Goal: Information Seeking & Learning: Find specific fact

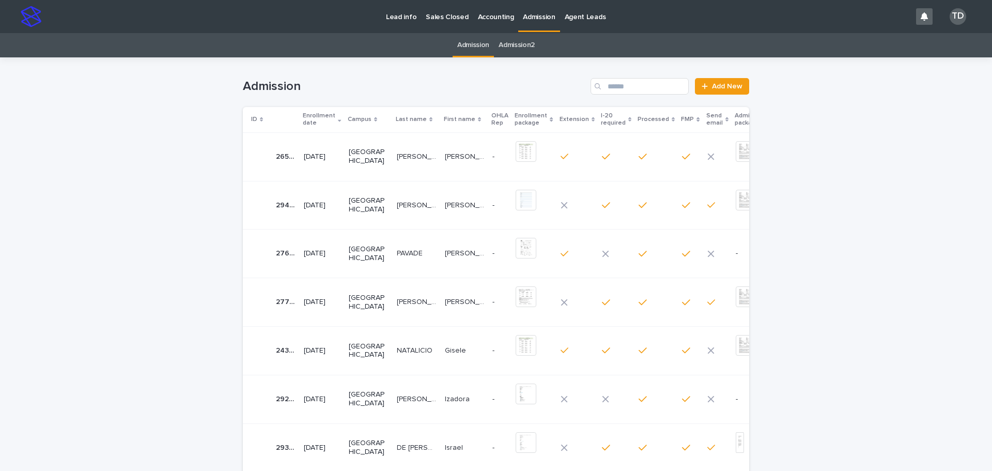
click at [601, 82] on div "Search" at bounding box center [598, 86] width 17 height 17
click at [631, 87] on input "Search" at bounding box center [639, 86] width 98 height 17
paste input "**********"
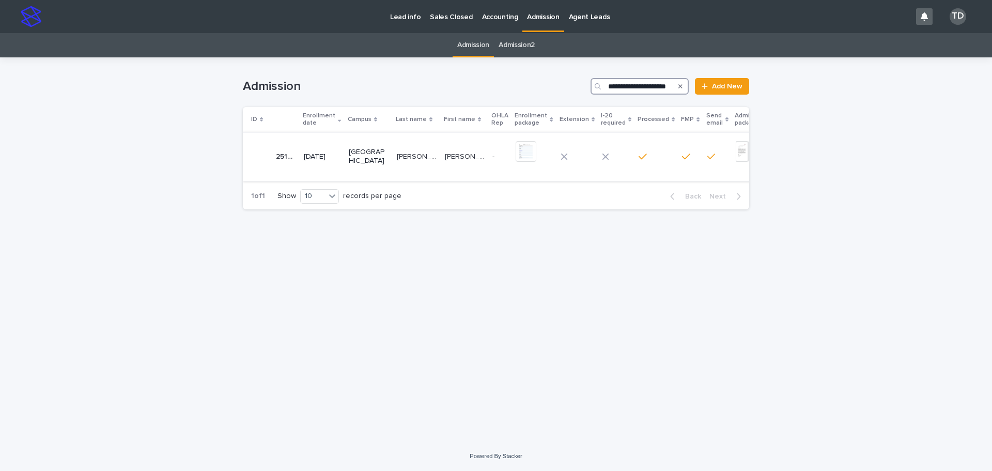
type input "**********"
click at [397, 157] on p "[PERSON_NAME] [PERSON_NAME]" at bounding box center [418, 155] width 42 height 11
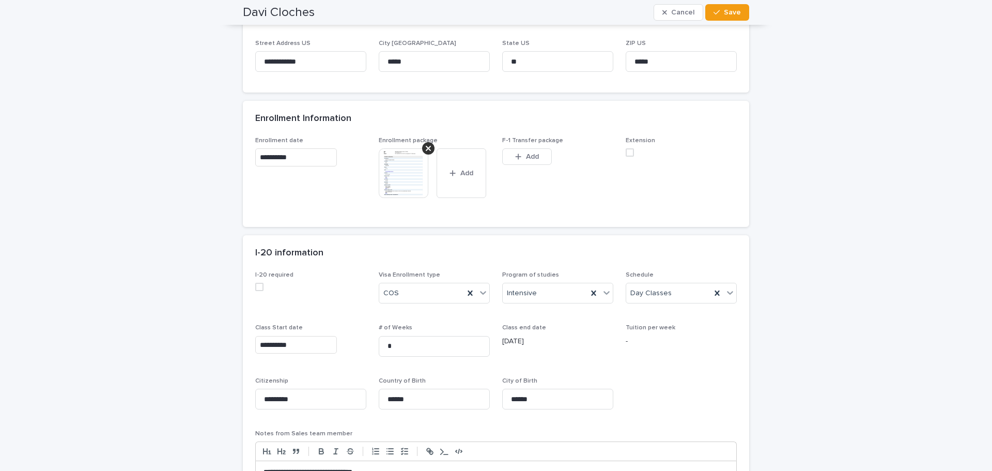
scroll to position [517, 0]
click at [401, 166] on img at bounding box center [404, 172] width 50 height 50
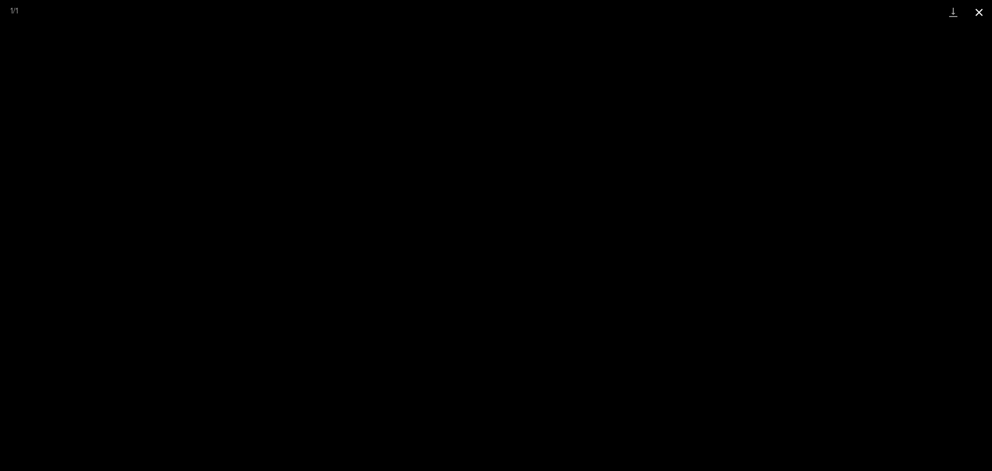
click at [981, 12] on button "Close gallery" at bounding box center [979, 12] width 26 height 24
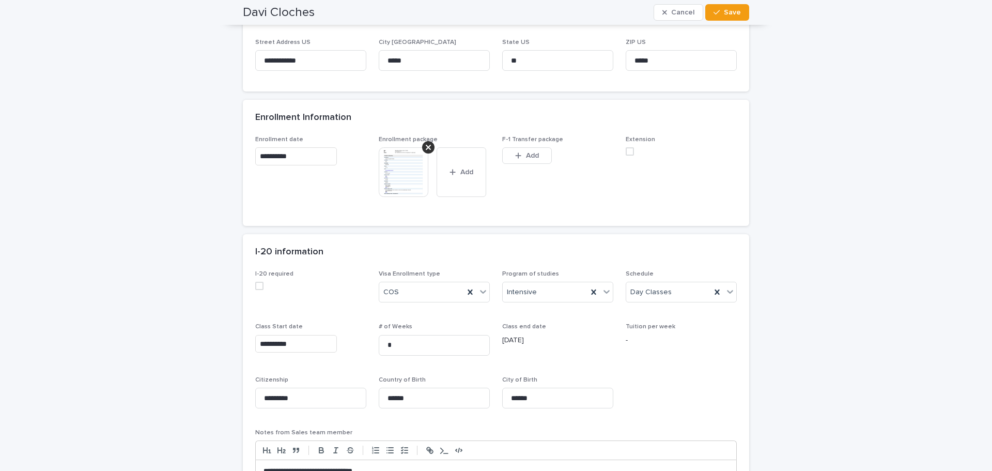
click at [391, 174] on img at bounding box center [404, 172] width 50 height 50
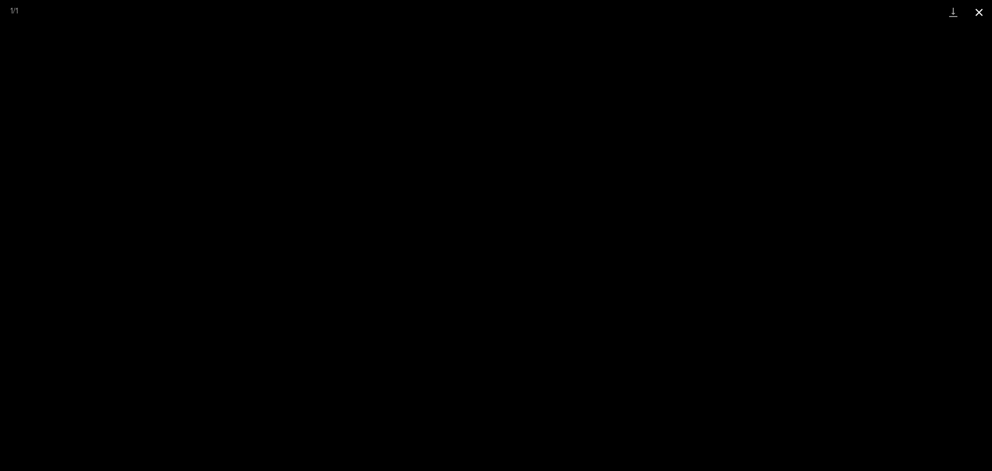
drag, startPoint x: 974, startPoint y: 10, endPoint x: 969, endPoint y: 16, distance: 7.7
click at [974, 10] on button "Close gallery" at bounding box center [979, 12] width 26 height 24
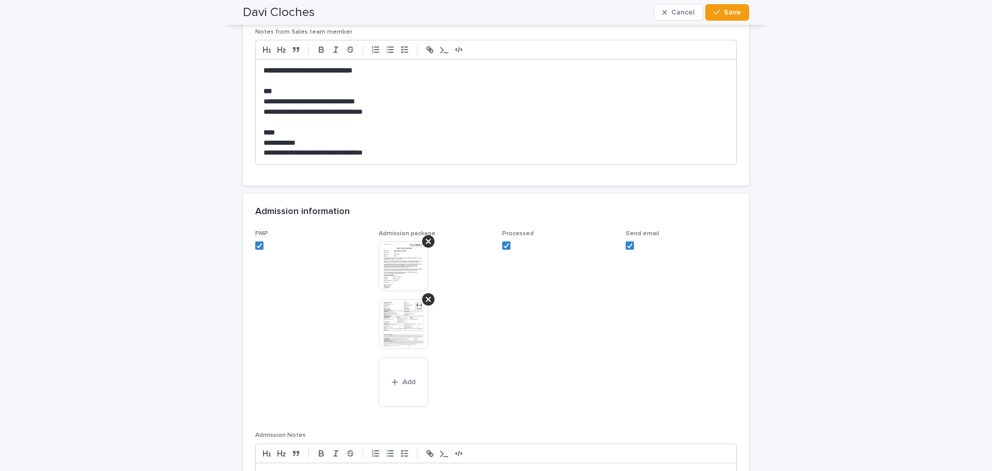
scroll to position [981, 0]
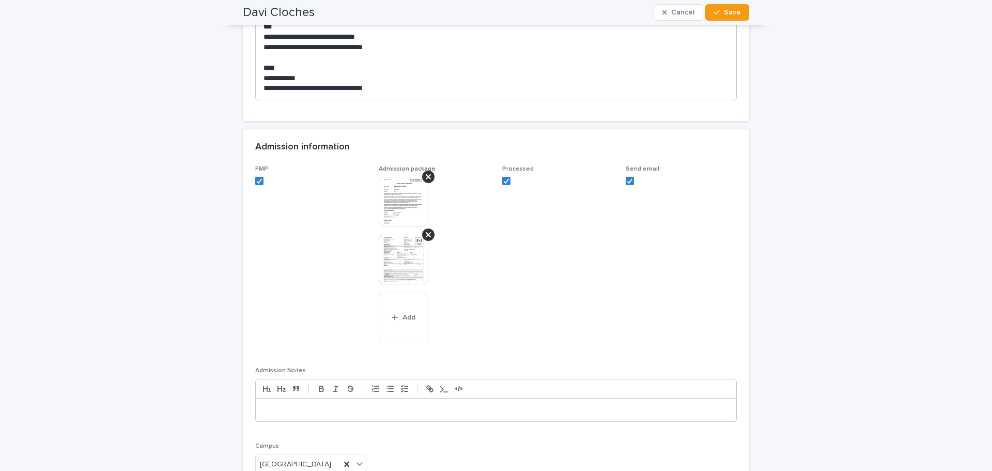
click at [398, 258] on img at bounding box center [404, 260] width 50 height 50
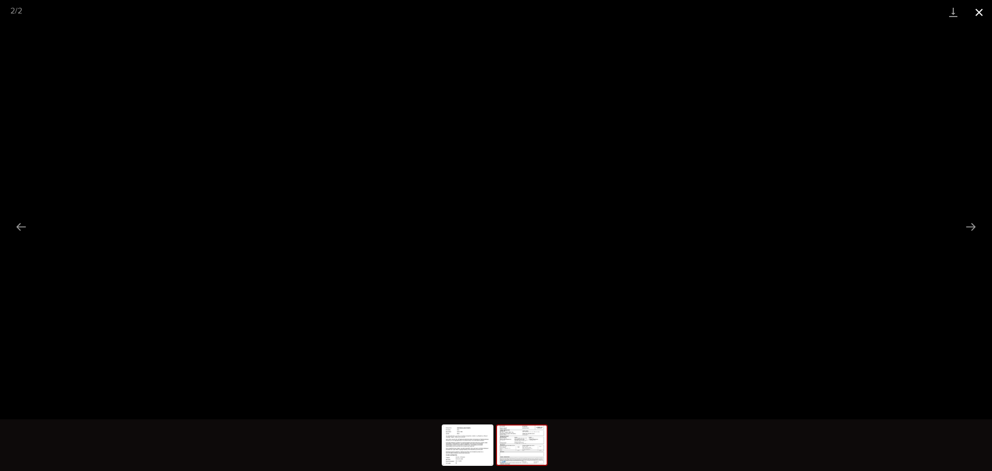
click at [978, 9] on button "Close gallery" at bounding box center [979, 12] width 26 height 24
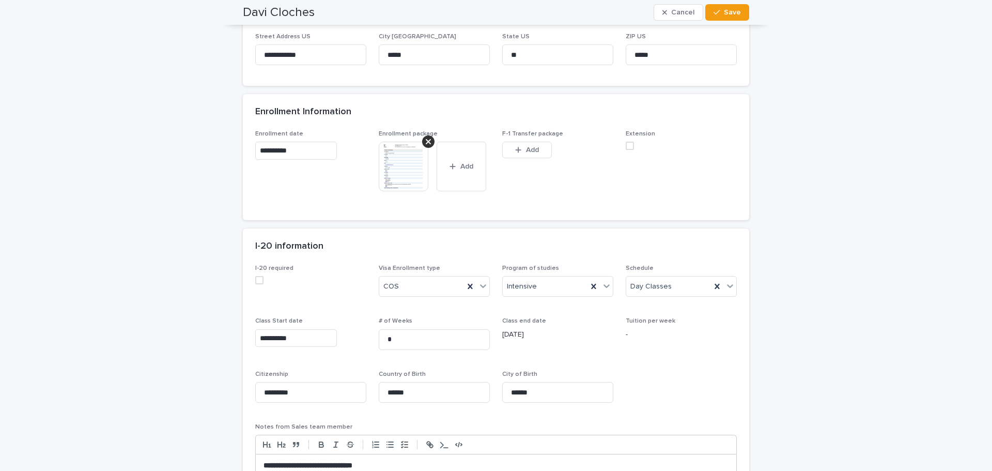
scroll to position [517, 0]
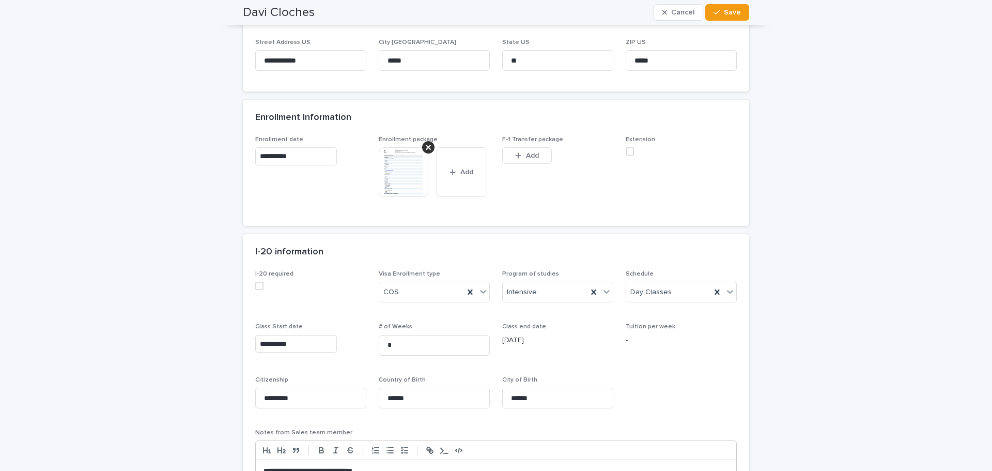
click at [408, 170] on img at bounding box center [404, 172] width 50 height 50
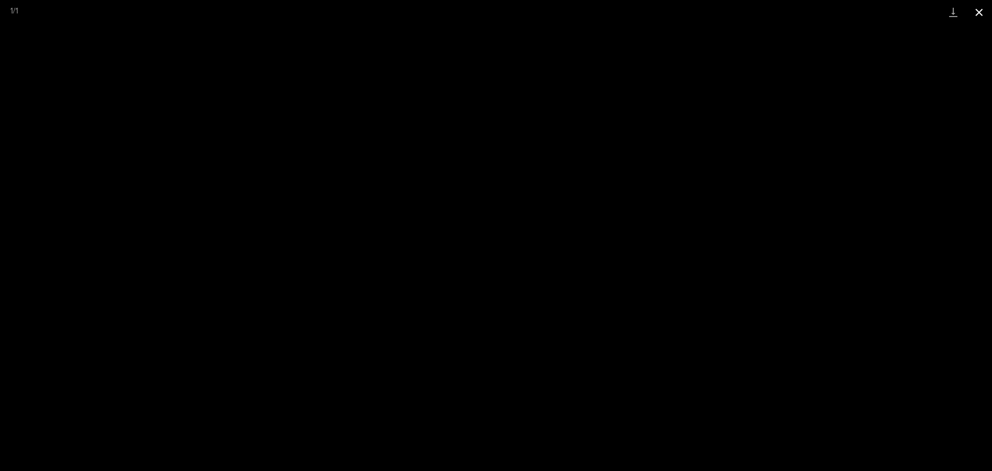
click at [981, 12] on button "Close gallery" at bounding box center [979, 12] width 26 height 24
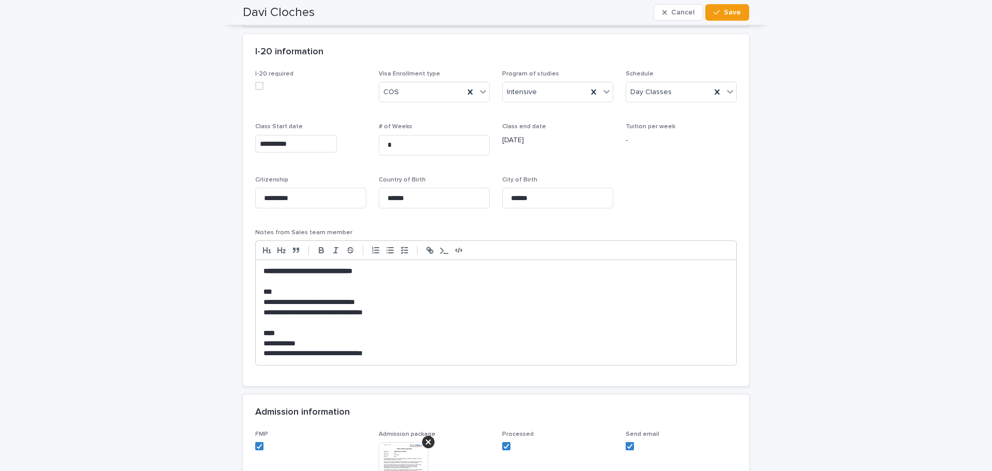
scroll to position [723, 0]
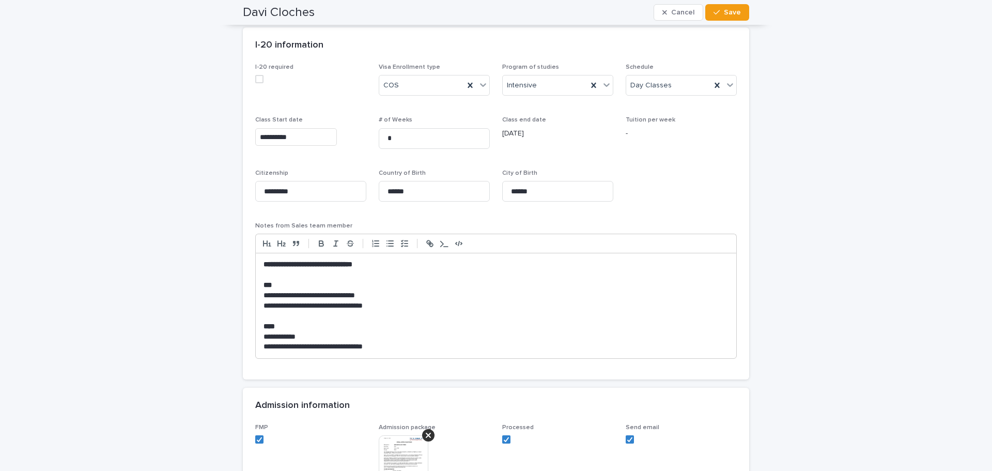
click at [405, 223] on p "Notes from Sales team member" at bounding box center [495, 225] width 481 height 7
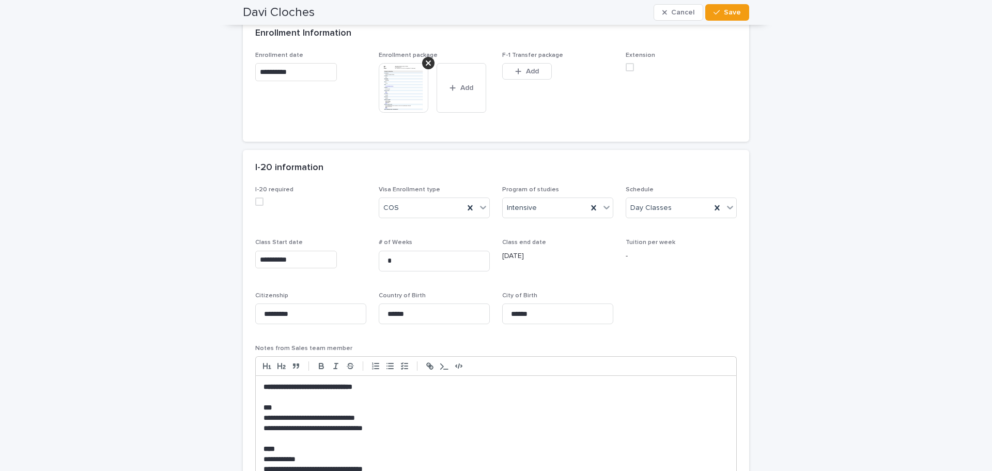
scroll to position [568, 0]
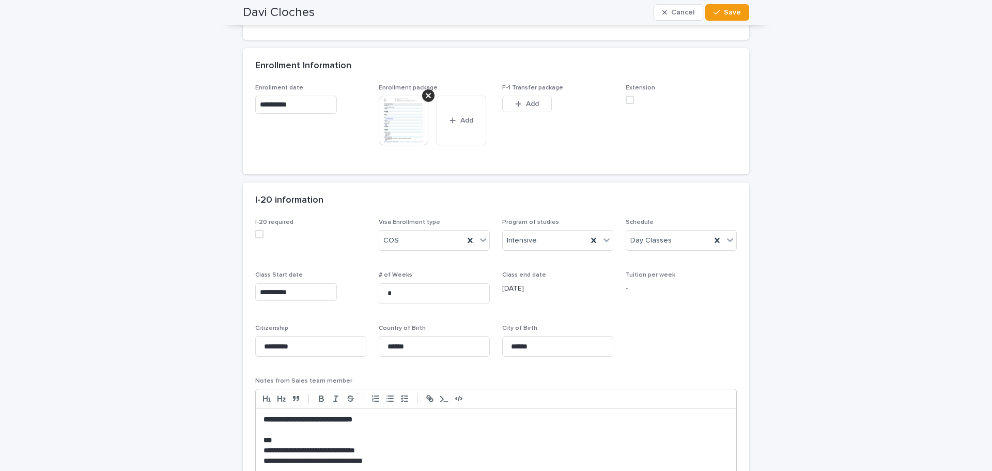
click at [398, 118] on img at bounding box center [404, 121] width 50 height 50
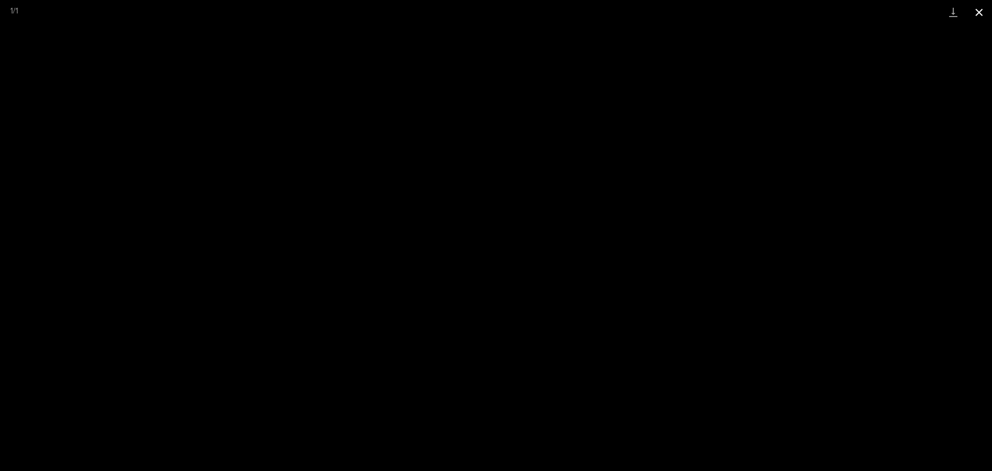
click at [980, 9] on button "Close gallery" at bounding box center [979, 12] width 26 height 24
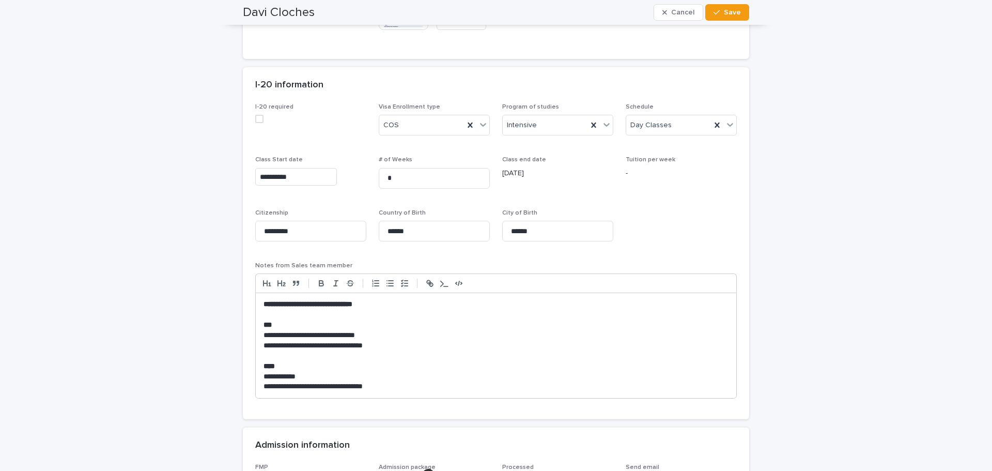
scroll to position [930, 0]
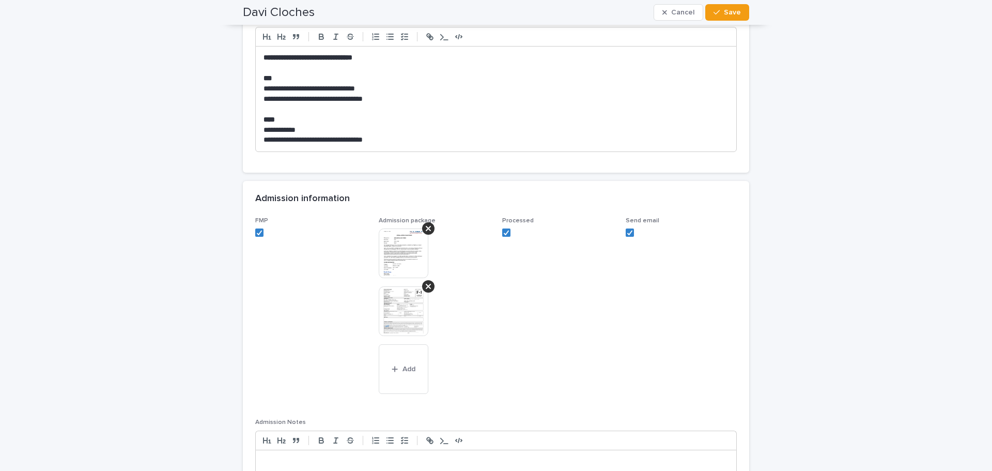
click at [403, 310] on img at bounding box center [404, 311] width 50 height 50
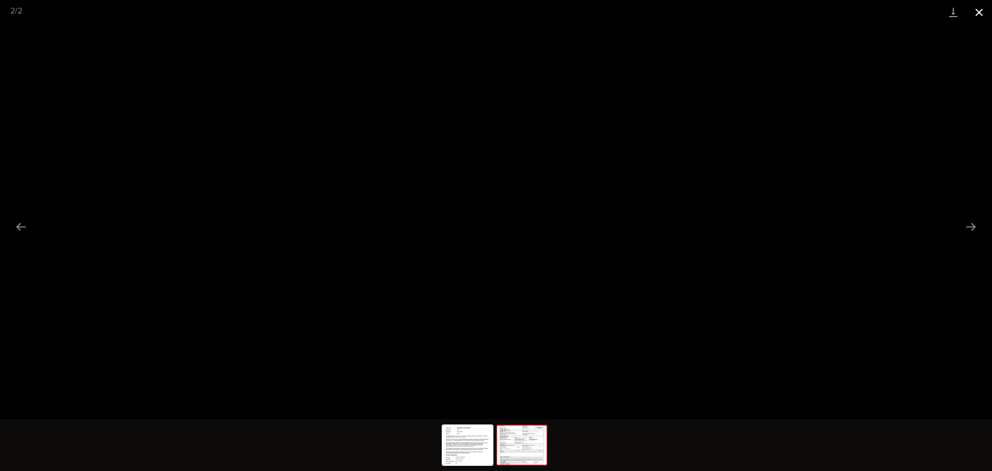
click at [981, 9] on button "Close gallery" at bounding box center [979, 12] width 26 height 24
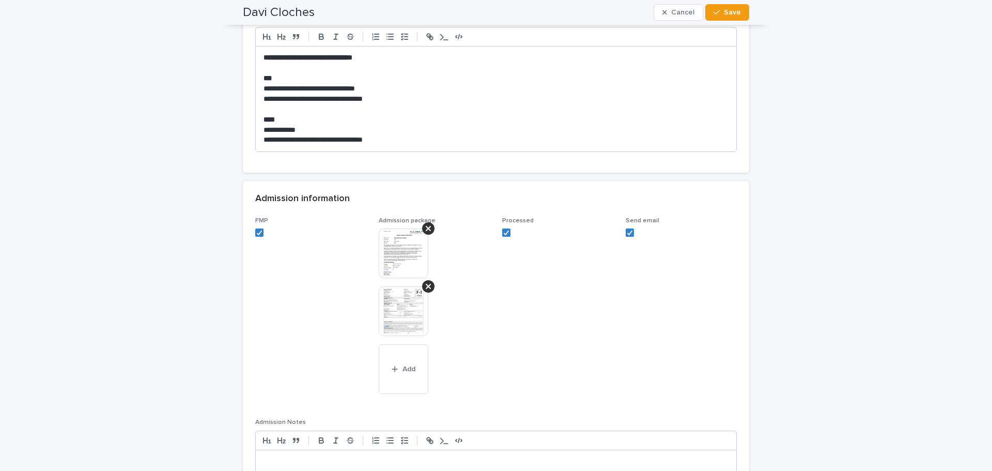
click at [679, 309] on span "Send email" at bounding box center [681, 311] width 111 height 189
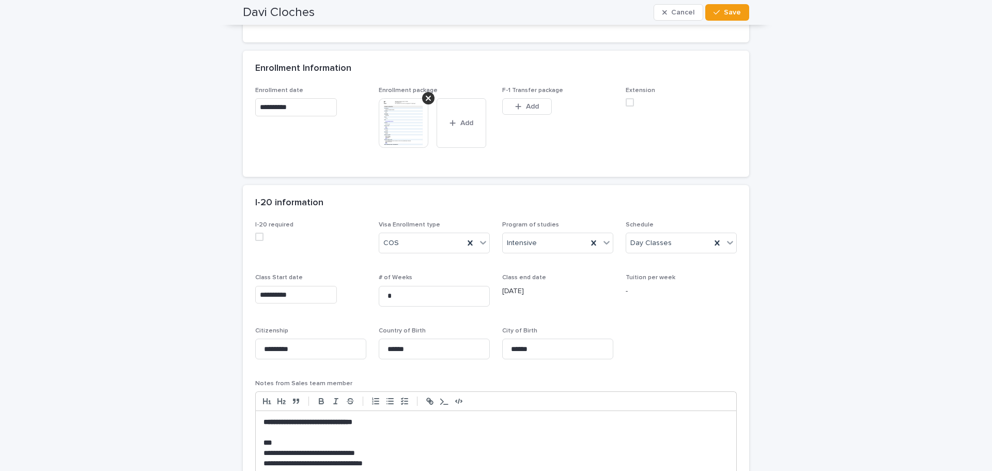
scroll to position [568, 0]
